Goal: Find contact information: Find contact information

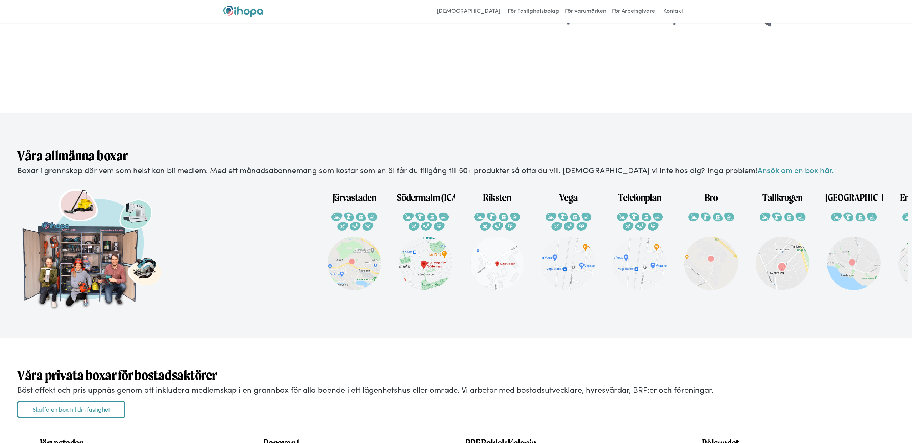
scroll to position [1418, 0]
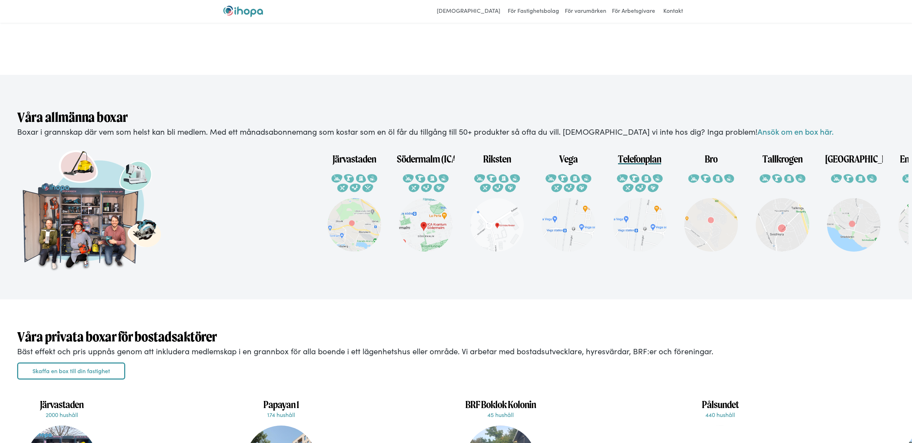
click at [657, 184] on img at bounding box center [640, 185] width 48 height 31
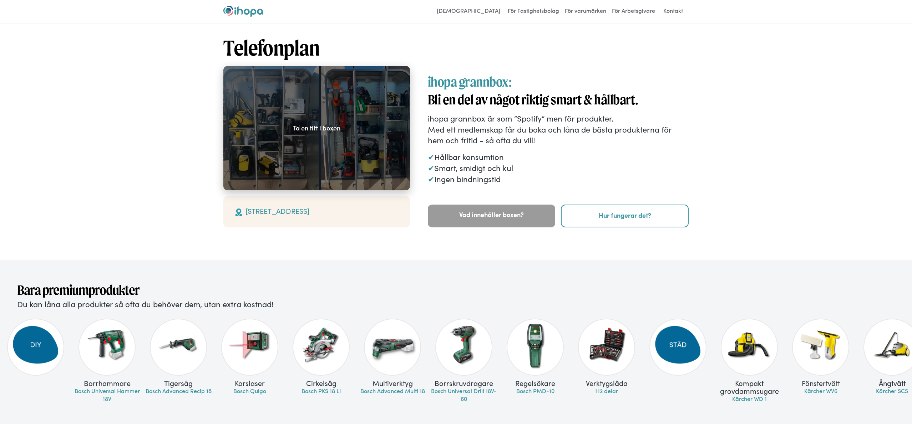
click at [317, 142] on div at bounding box center [316, 128] width 187 height 125
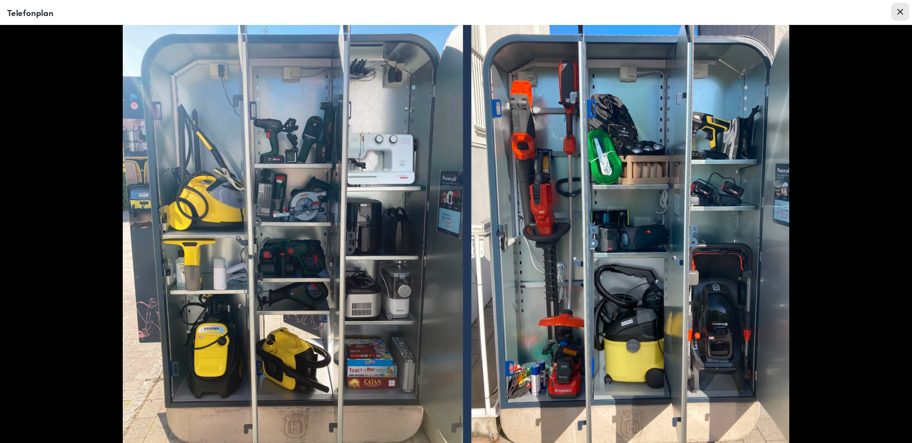
click at [71, 75] on div at bounding box center [456, 234] width 912 height 419
click at [899, 15] on link "Close modal" at bounding box center [900, 12] width 18 height 18
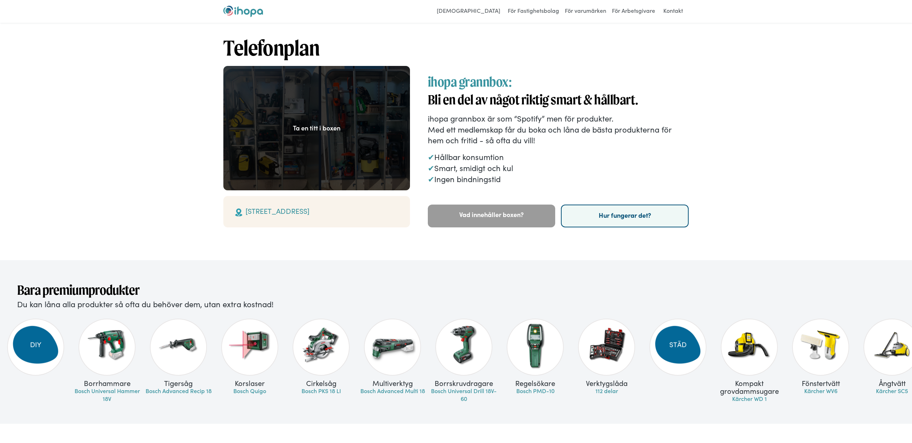
click at [626, 215] on link "Hur fungerar det?" at bounding box center [625, 216] width 128 height 23
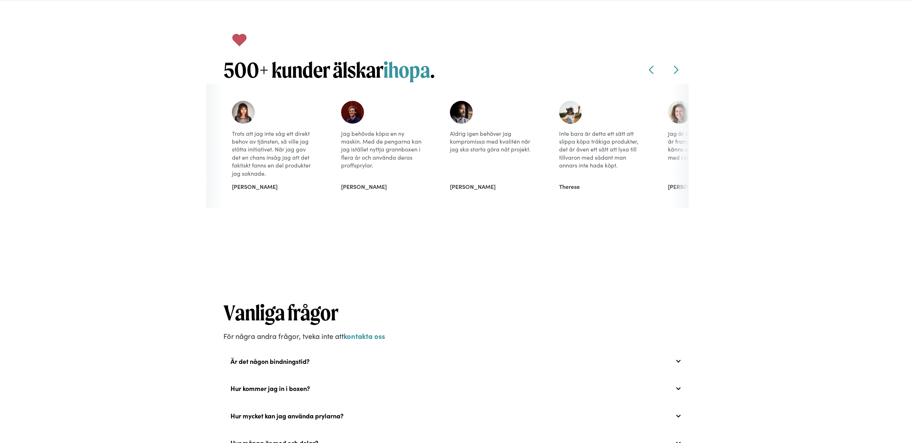
scroll to position [1082, 0]
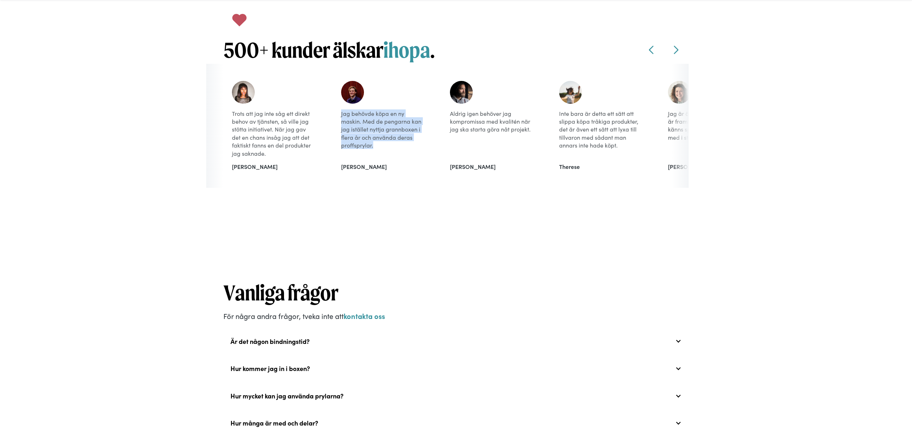
drag, startPoint x: 339, startPoint y: 103, endPoint x: 376, endPoint y: 137, distance: 50.8
click at [376, 137] on div "Jag behövde köpa en ny maskin. Med de pengarna kan jag istället nyttja grannbox…" at bounding box center [383, 125] width 101 height 107
click at [147, 215] on div "500+ kunder älskar ihopa . Slide Testimonials Left Slide Testimonials Right Tro…" at bounding box center [456, 96] width 912 height 275
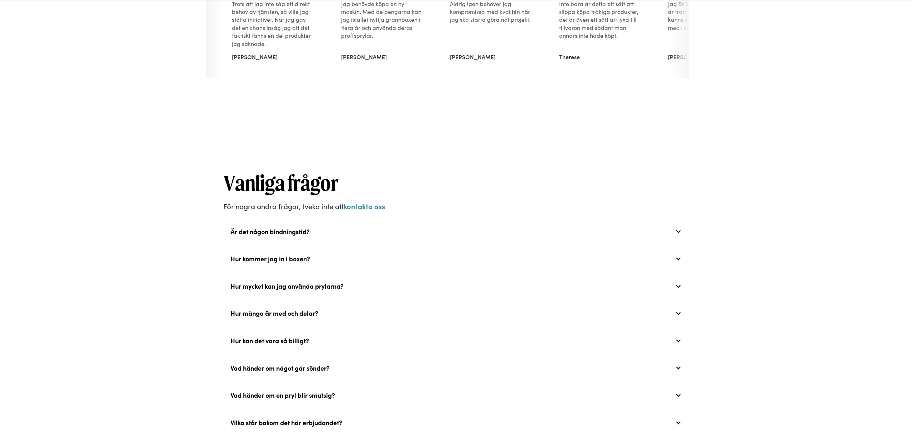
scroll to position [1227, 0]
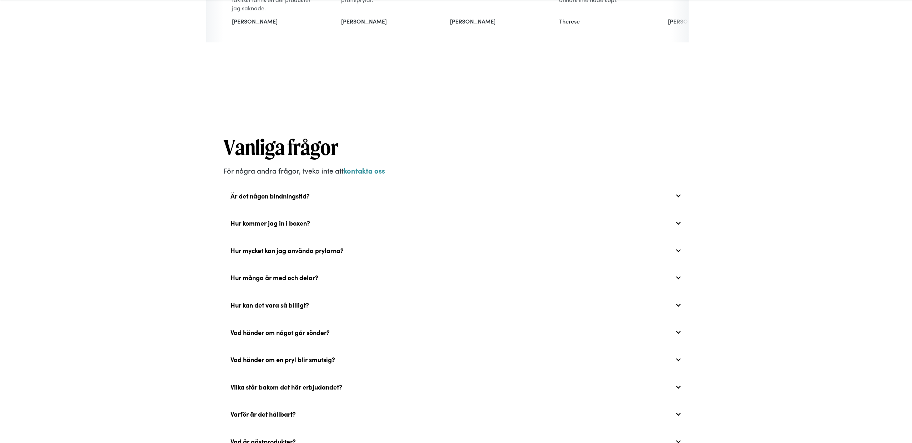
click at [274, 219] on div "Hur kommer jag in i boxen?" at bounding box center [270, 223] width 80 height 8
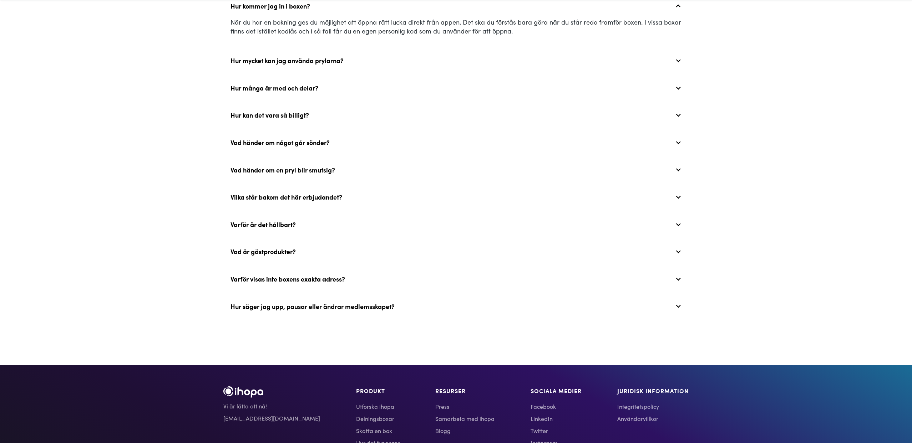
scroll to position [1511, 0]
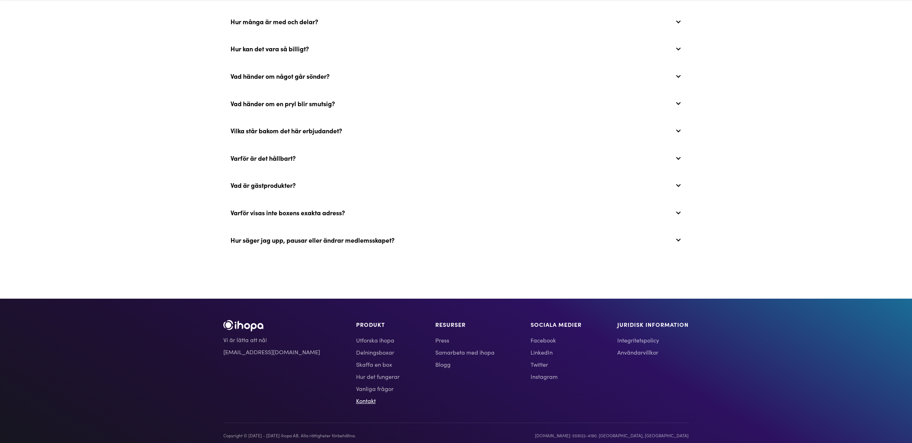
click at [356, 397] on link "Kontakt" at bounding box center [378, 401] width 44 height 9
drag, startPoint x: 279, startPoint y: 346, endPoint x: 215, endPoint y: 345, distance: 63.2
click at [215, 345] on div "Vi är lätta att nå! [EMAIL_ADDRESS][DOMAIN_NAME] PRODUKT Utforska ihopa Delning…" at bounding box center [456, 381] width 500 height 120
copy link "[EMAIL_ADDRESS][DOMAIN_NAME]"
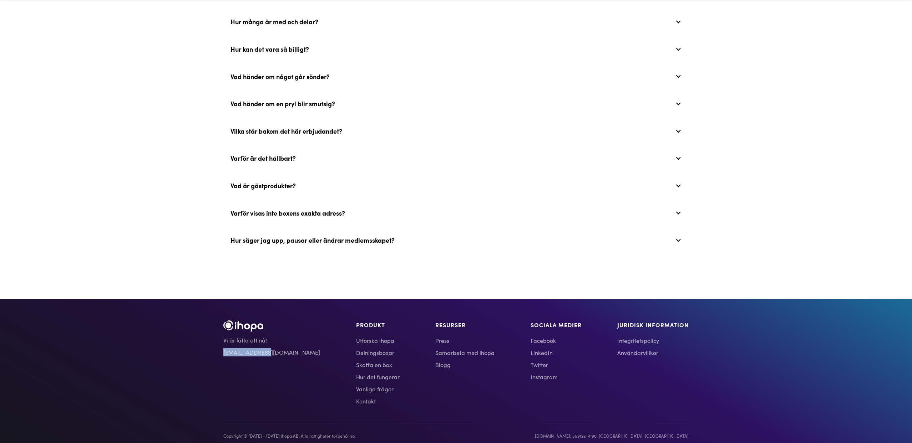
click at [177, 341] on footer "Vi är lätta att nå! [EMAIL_ADDRESS][DOMAIN_NAME] PRODUKT Utforska ihopa Delning…" at bounding box center [456, 376] width 912 height 155
